Goal: Feedback & Contribution: Contribute content

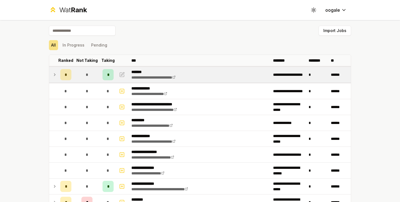
click at [55, 75] on icon at bounding box center [55, 74] width 4 height 7
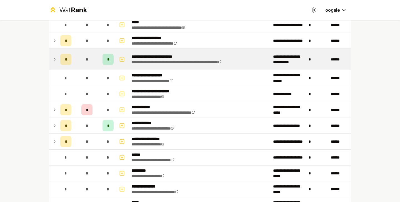
click at [58, 59] on td "*" at bounding box center [66, 59] width 16 height 21
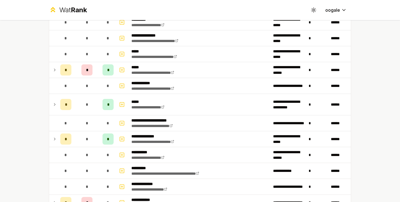
scroll to position [412, 0]
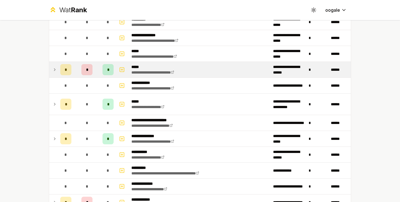
click at [58, 71] on td "*" at bounding box center [66, 70] width 16 height 16
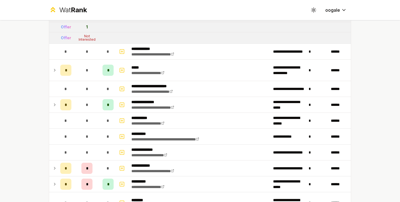
scroll to position [487, 0]
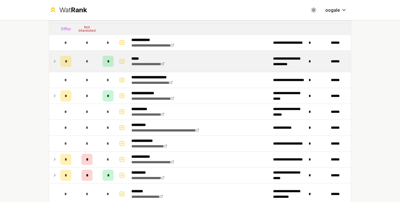
click at [65, 65] on div "*" at bounding box center [65, 61] width 11 height 11
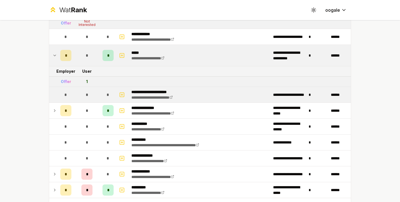
click at [65, 55] on div "*" at bounding box center [65, 55] width 11 height 11
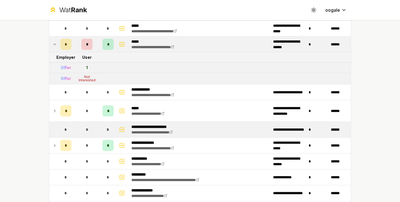
scroll to position [434, 0]
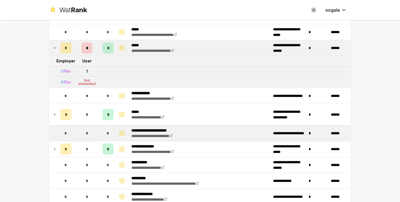
click at [70, 125] on td "*" at bounding box center [66, 133] width 16 height 16
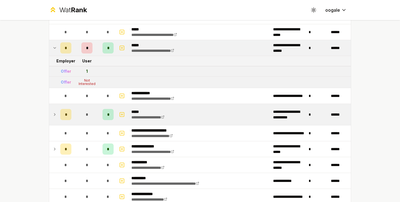
click at [74, 120] on td "*" at bounding box center [87, 114] width 27 height 21
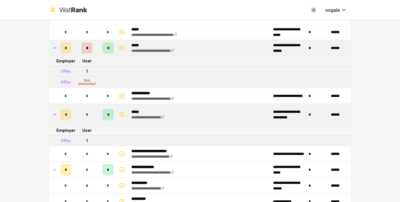
click at [121, 115] on icon "button" at bounding box center [122, 114] width 6 height 7
select select
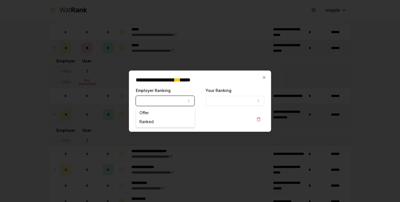
click at [155, 98] on button "Employer Ranking" at bounding box center [165, 101] width 59 height 10
select select "******"
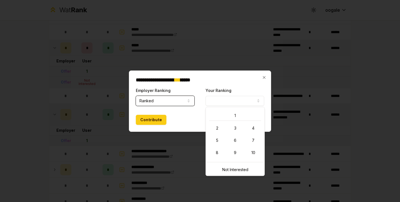
click at [234, 101] on button "Your Ranking" at bounding box center [235, 101] width 59 height 10
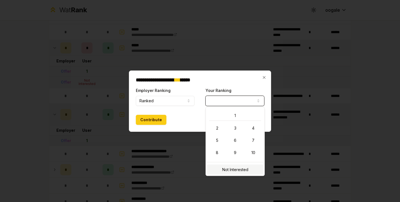
select select "**********"
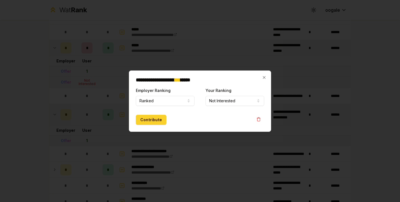
click at [146, 120] on button "Contribute" at bounding box center [151, 120] width 31 height 10
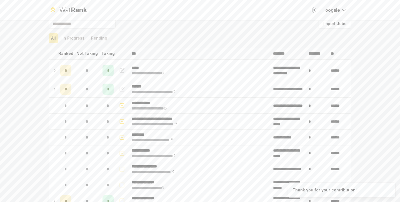
scroll to position [9, 0]
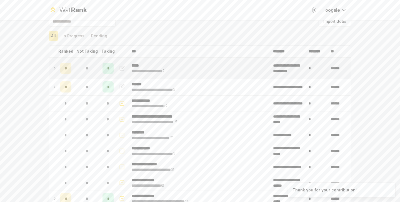
click at [74, 69] on td "*" at bounding box center [87, 68] width 27 height 21
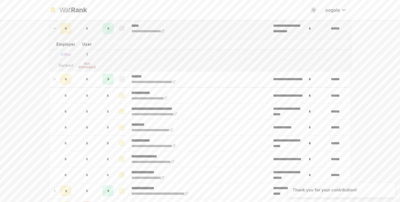
scroll to position [52, 0]
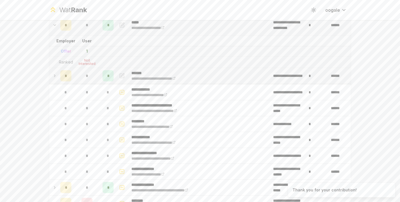
click at [74, 70] on td "*" at bounding box center [87, 76] width 27 height 16
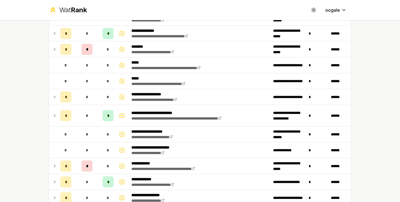
scroll to position [238, 0]
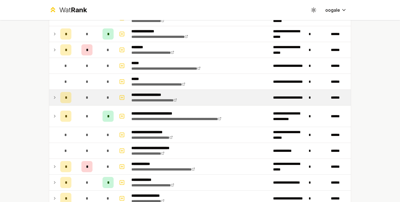
click at [82, 96] on div "*" at bounding box center [86, 97] width 11 height 11
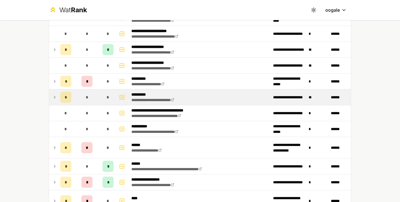
scroll to position [810, 0]
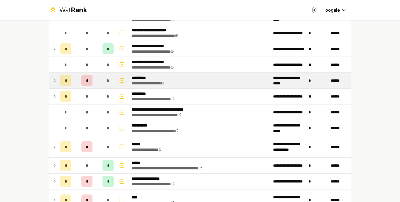
click at [86, 83] on span "*" at bounding box center [87, 81] width 2 height 6
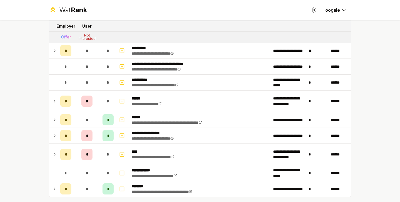
scroll to position [883, 0]
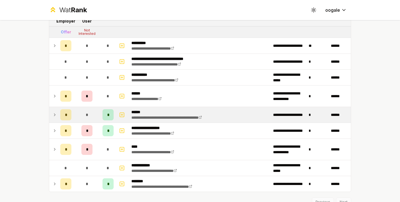
click at [86, 113] on span "*" at bounding box center [87, 115] width 3 height 6
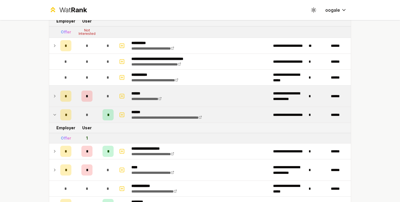
click at [86, 100] on div "*" at bounding box center [86, 95] width 11 height 11
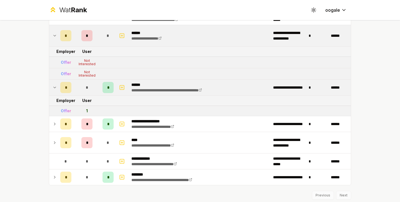
scroll to position [961, 0]
